Goal: Task Accomplishment & Management: Manage account settings

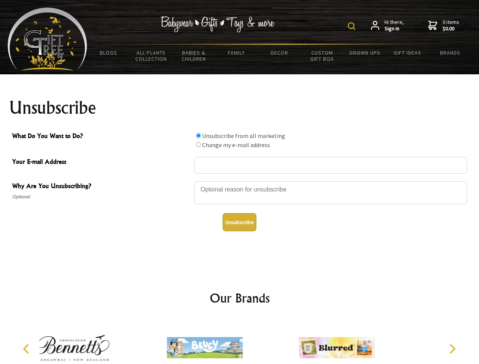
click at [352, 26] on img at bounding box center [352, 26] width 8 height 8
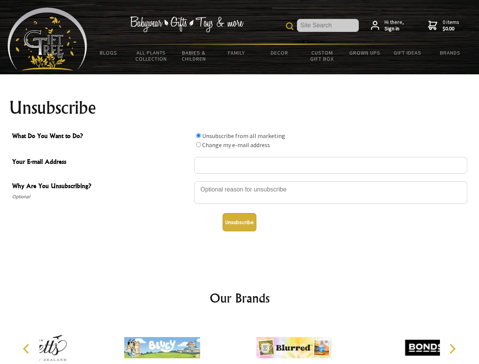
click at [240, 181] on div at bounding box center [330, 193] width 273 height 27
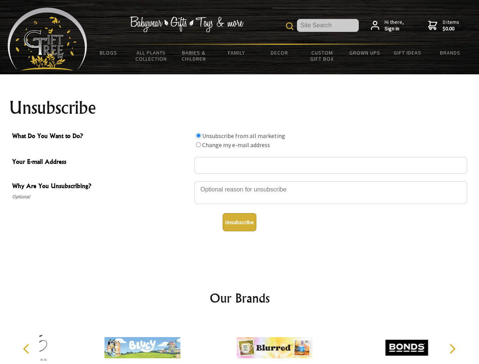
click at [198, 135] on input "What Do You Want to Do?" at bounding box center [198, 135] width 5 height 5
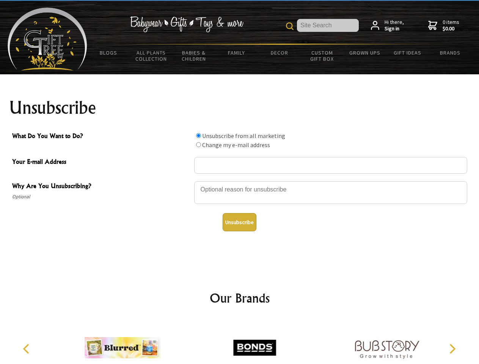
click at [198, 144] on input "What Do You Want to Do?" at bounding box center [198, 144] width 5 height 5
radio input "true"
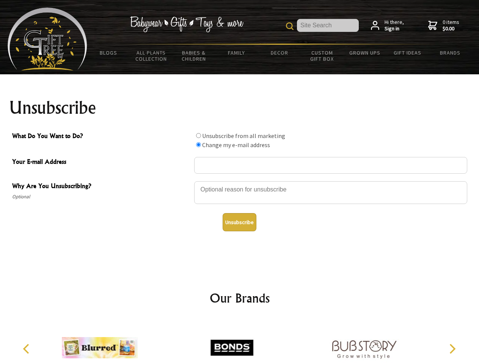
click at [239, 222] on button "Unsubscribe" at bounding box center [239, 222] width 34 height 18
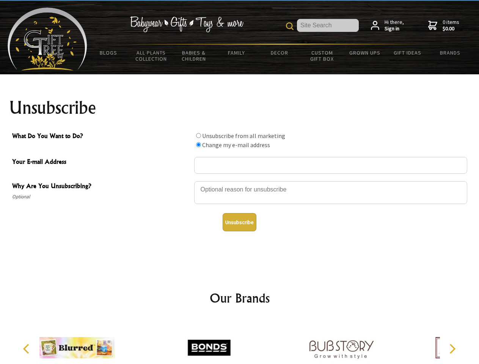
click at [240, 341] on div at bounding box center [209, 348] width 132 height 59
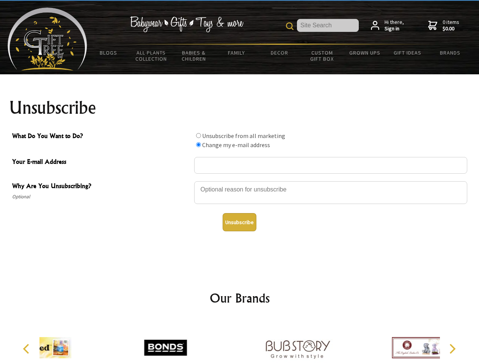
click at [27, 349] on icon "Previous" at bounding box center [27, 349] width 10 height 10
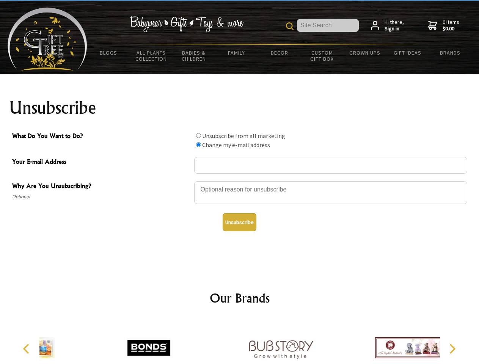
click at [452, 349] on icon "Next" at bounding box center [451, 349] width 10 height 10
